Goal: Find specific page/section: Find specific page/section

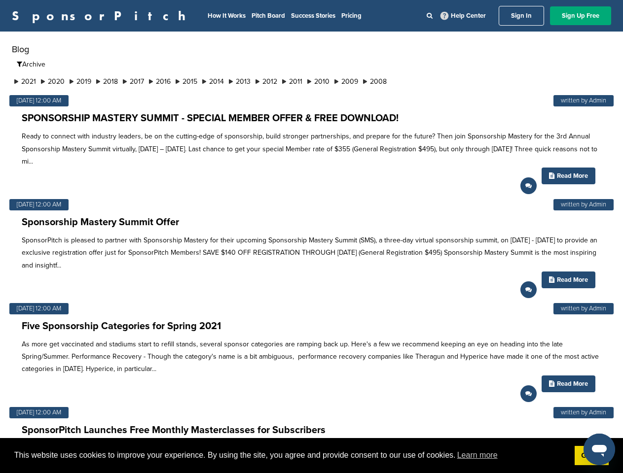
click at [311, 237] on p "SponsorPitch is pleased to partner with Sponsorship Mastery for their upcoming …" at bounding box center [311, 252] width 579 height 37
click at [311, 456] on span "This website uses cookies to improve your experience. By using the site, you ag…" at bounding box center [290, 455] width 552 height 15
click at [26, 81] on li "2021" at bounding box center [25, 81] width 27 height 10
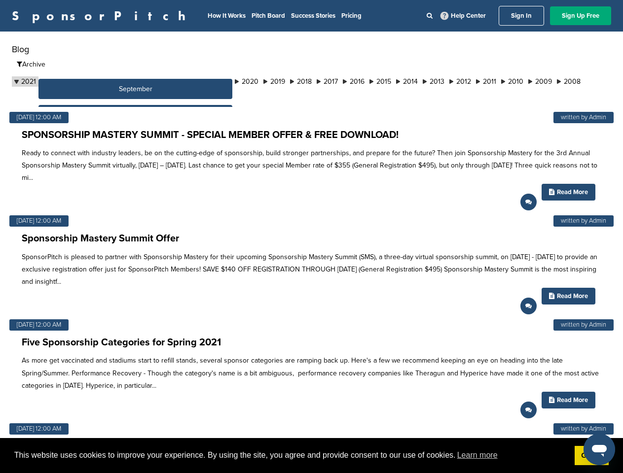
click at [55, 81] on button "September" at bounding box center [135, 89] width 194 height 20
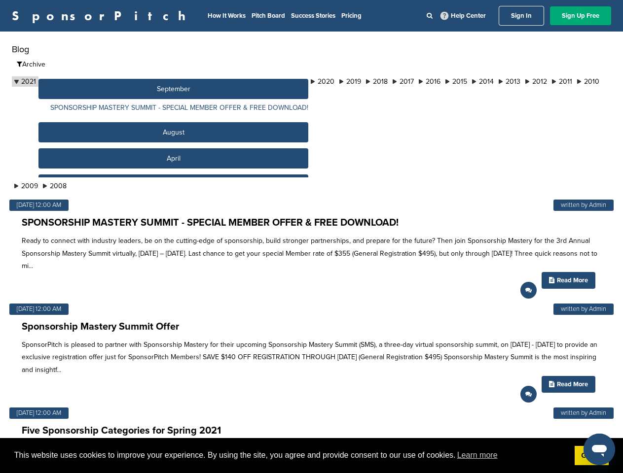
click at [84, 81] on button "September" at bounding box center [173, 89] width 270 height 20
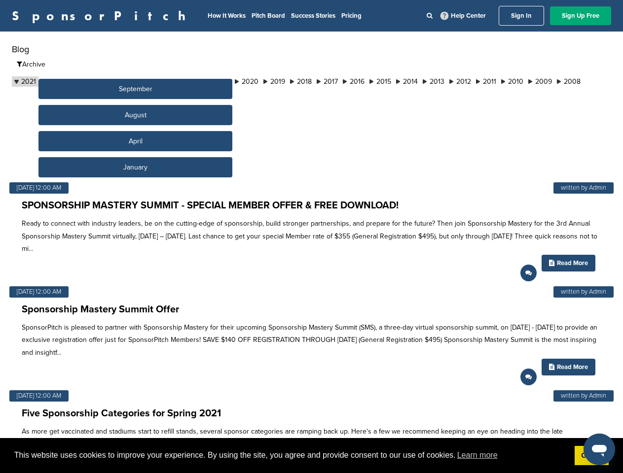
click at [112, 81] on button "September" at bounding box center [135, 89] width 194 height 20
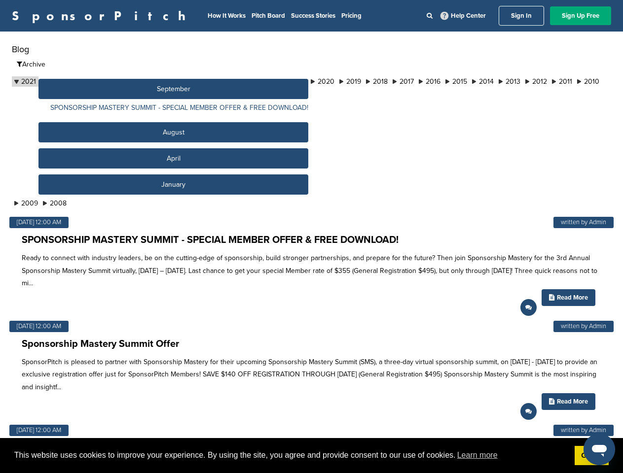
click at [140, 81] on button "September" at bounding box center [173, 89] width 270 height 20
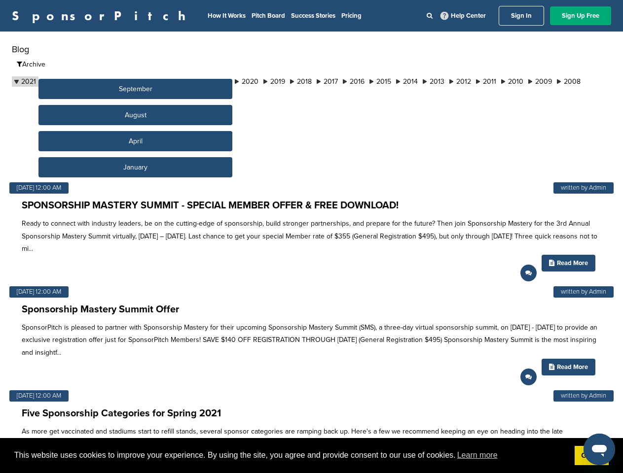
click at [169, 81] on button "September" at bounding box center [135, 89] width 194 height 20
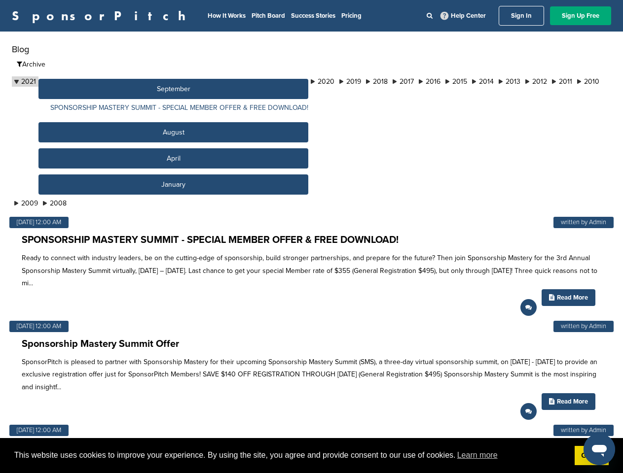
click at [197, 81] on button "September" at bounding box center [173, 89] width 270 height 20
click at [225, 81] on button "September" at bounding box center [173, 89] width 270 height 20
